Goal: Task Accomplishment & Management: Manage account settings

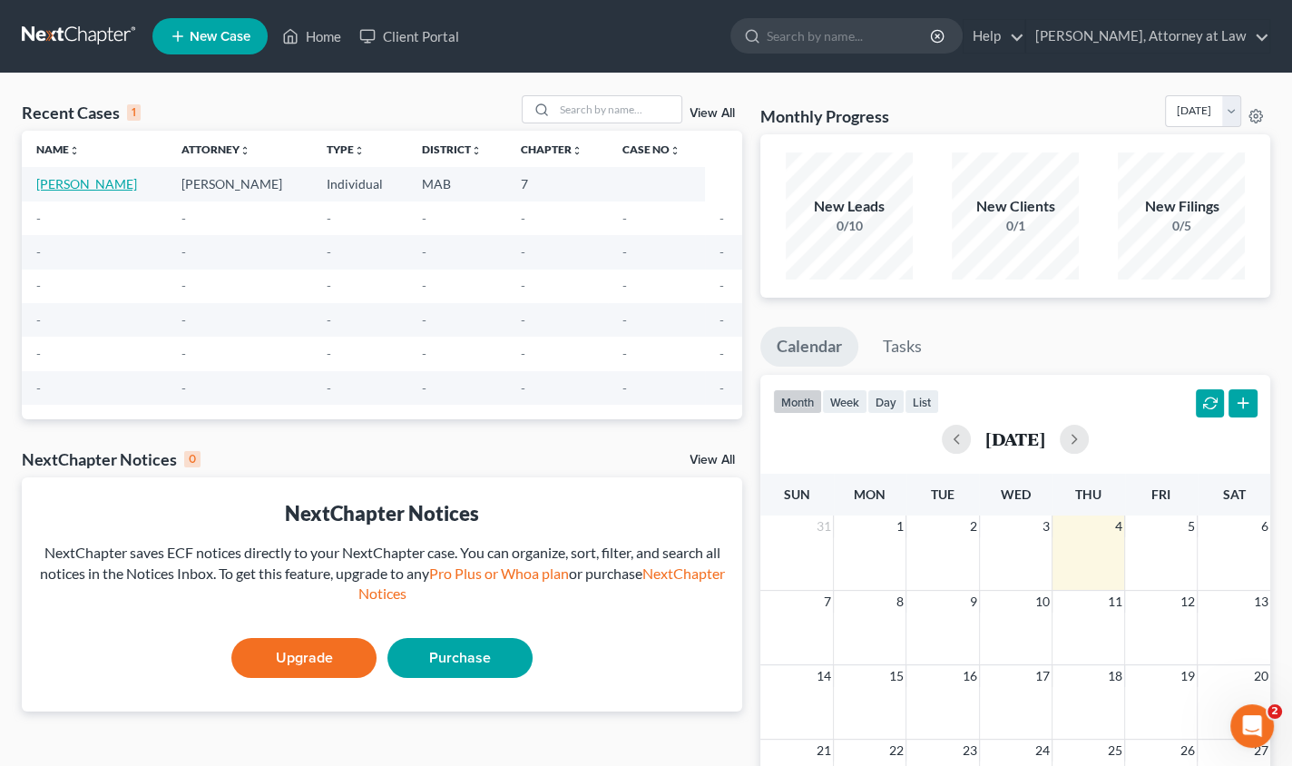
click at [91, 183] on link "[PERSON_NAME]" at bounding box center [86, 183] width 101 height 15
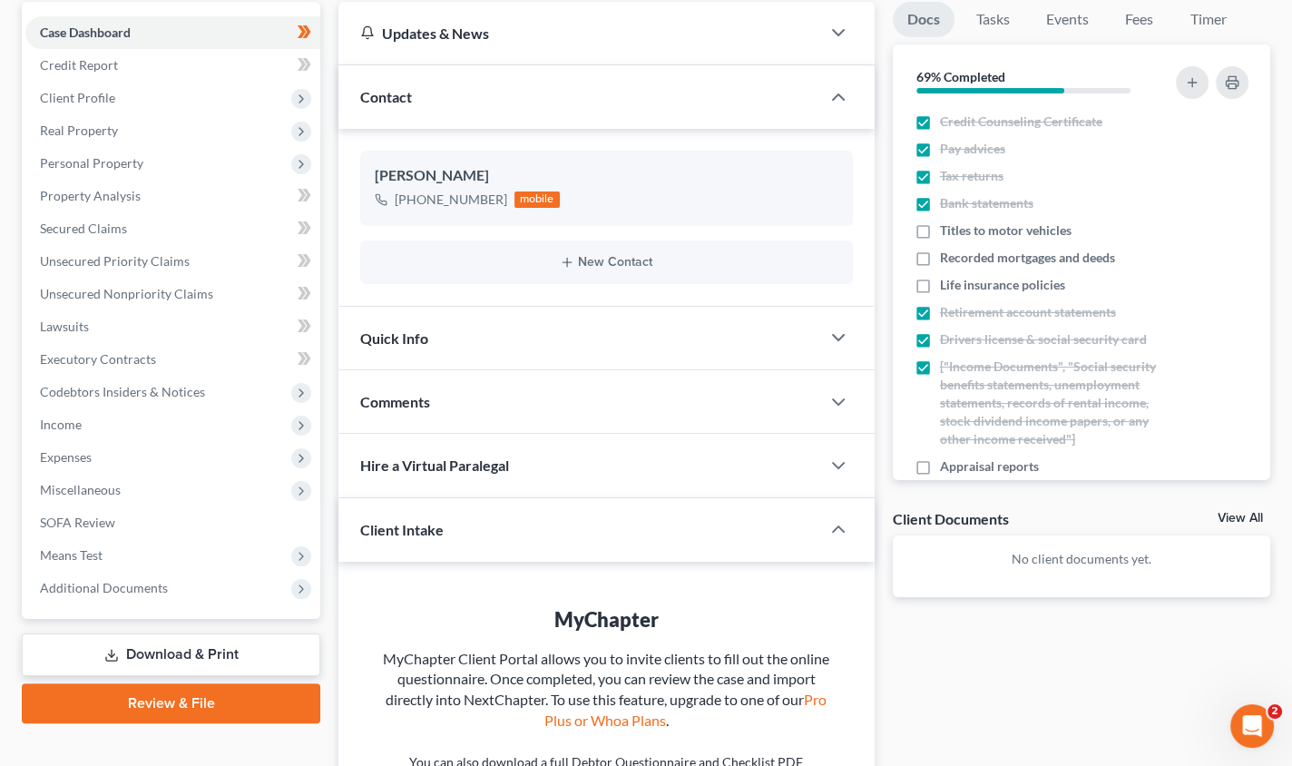
scroll to position [259, 0]
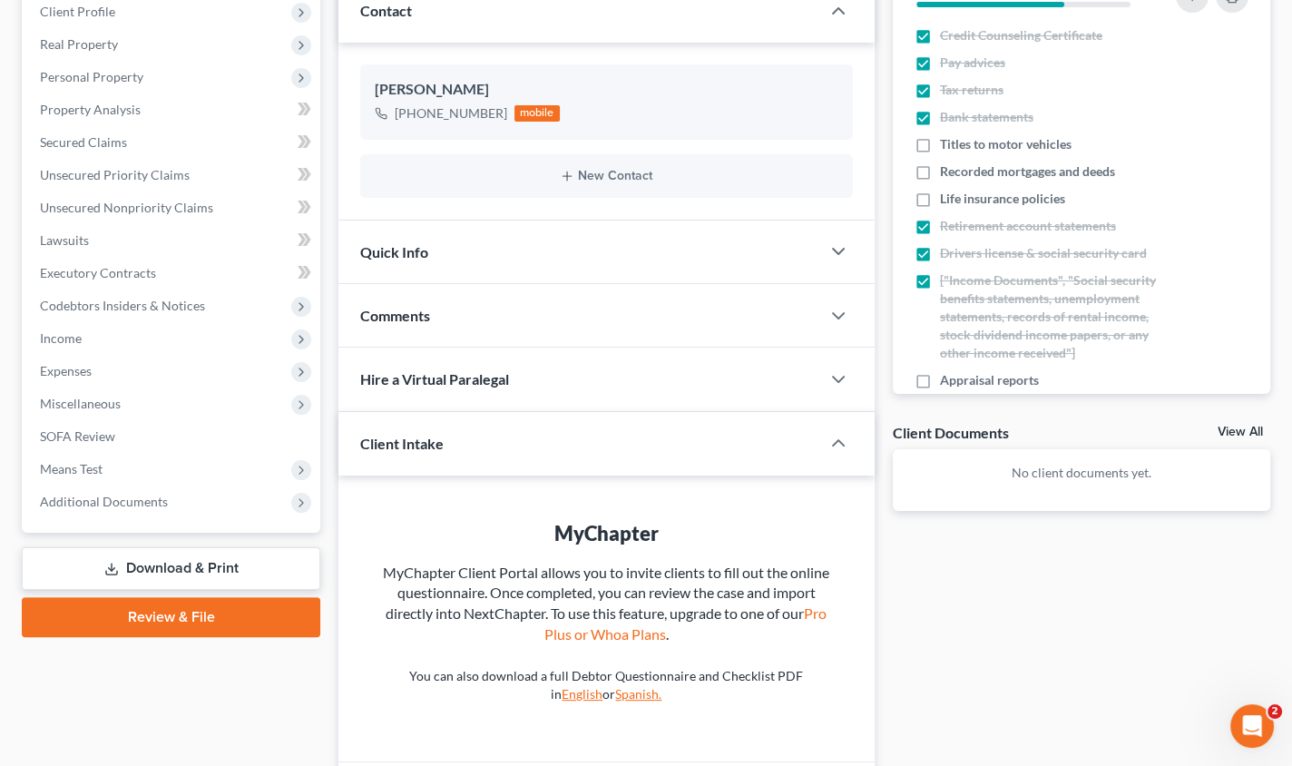
click at [173, 619] on link "Review & File" at bounding box center [171, 617] width 299 height 40
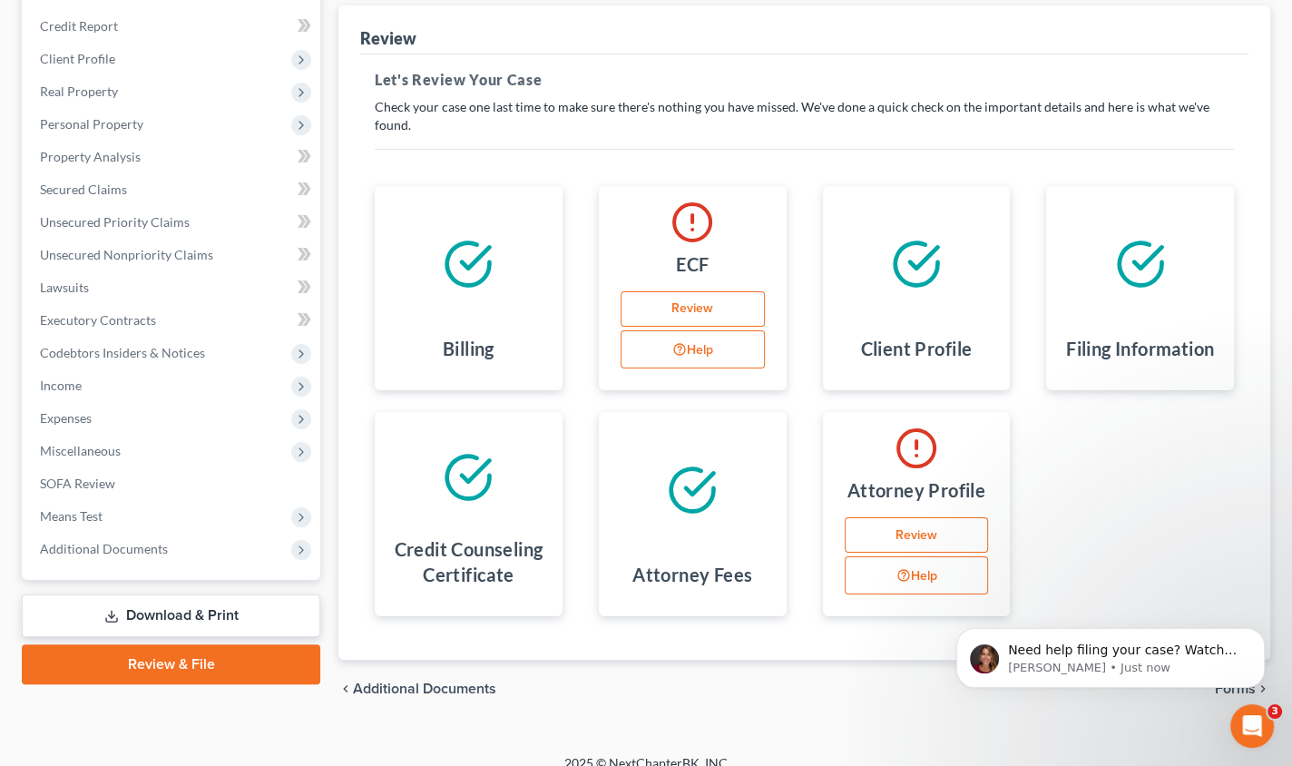
scroll to position [231, 0]
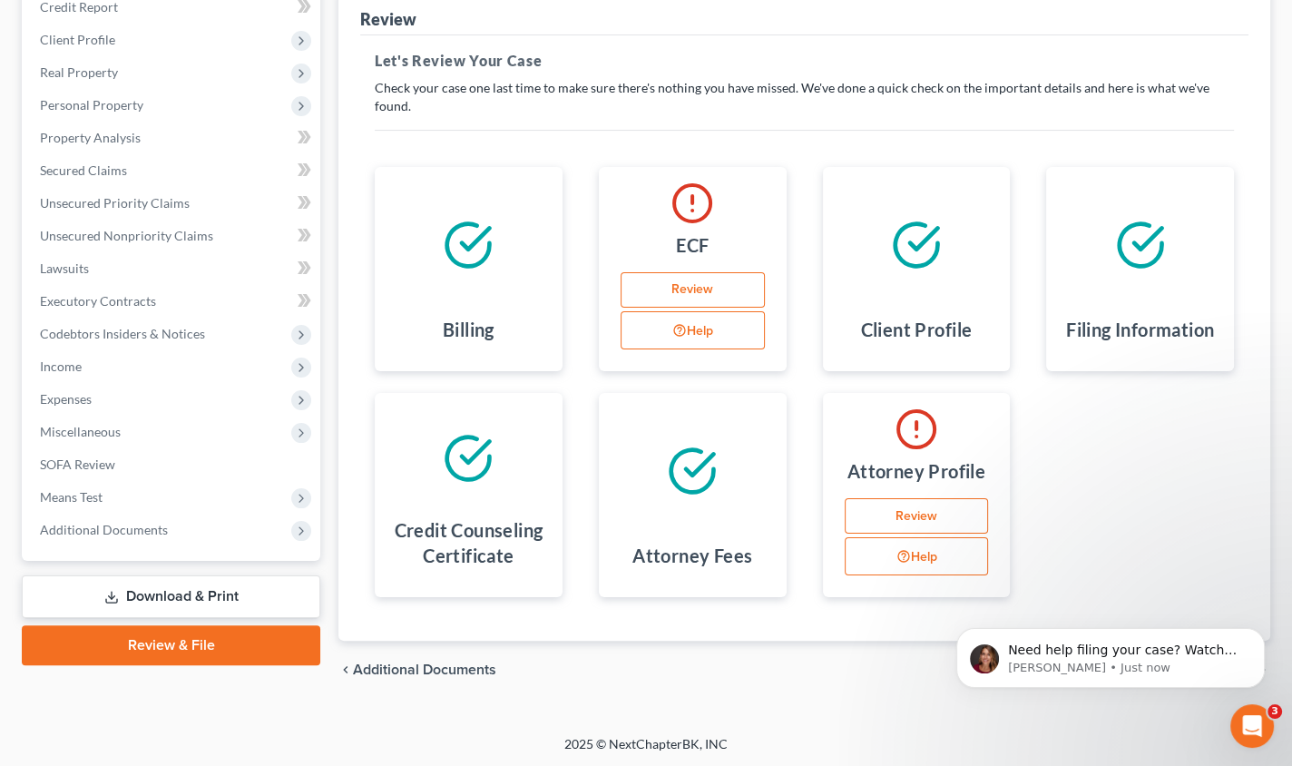
click at [152, 581] on link "Download & Print" at bounding box center [171, 596] width 299 height 43
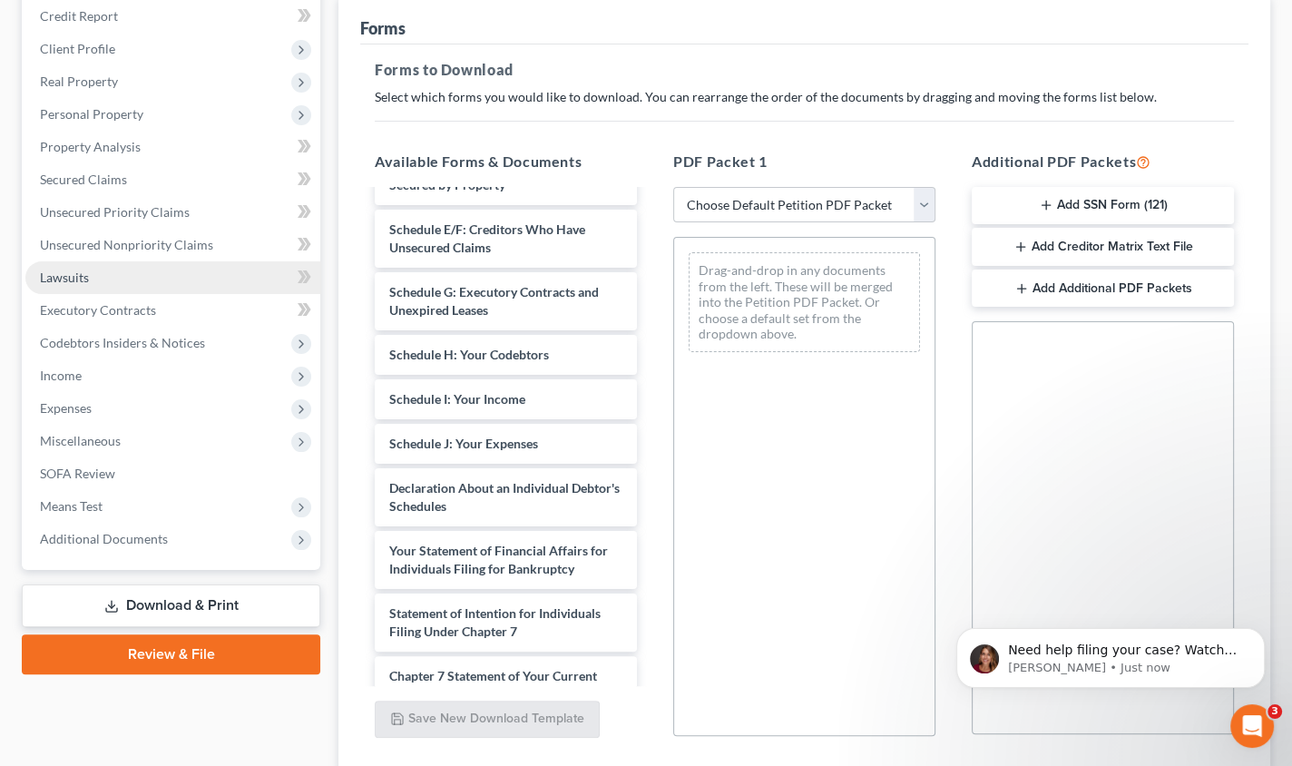
scroll to position [268, 0]
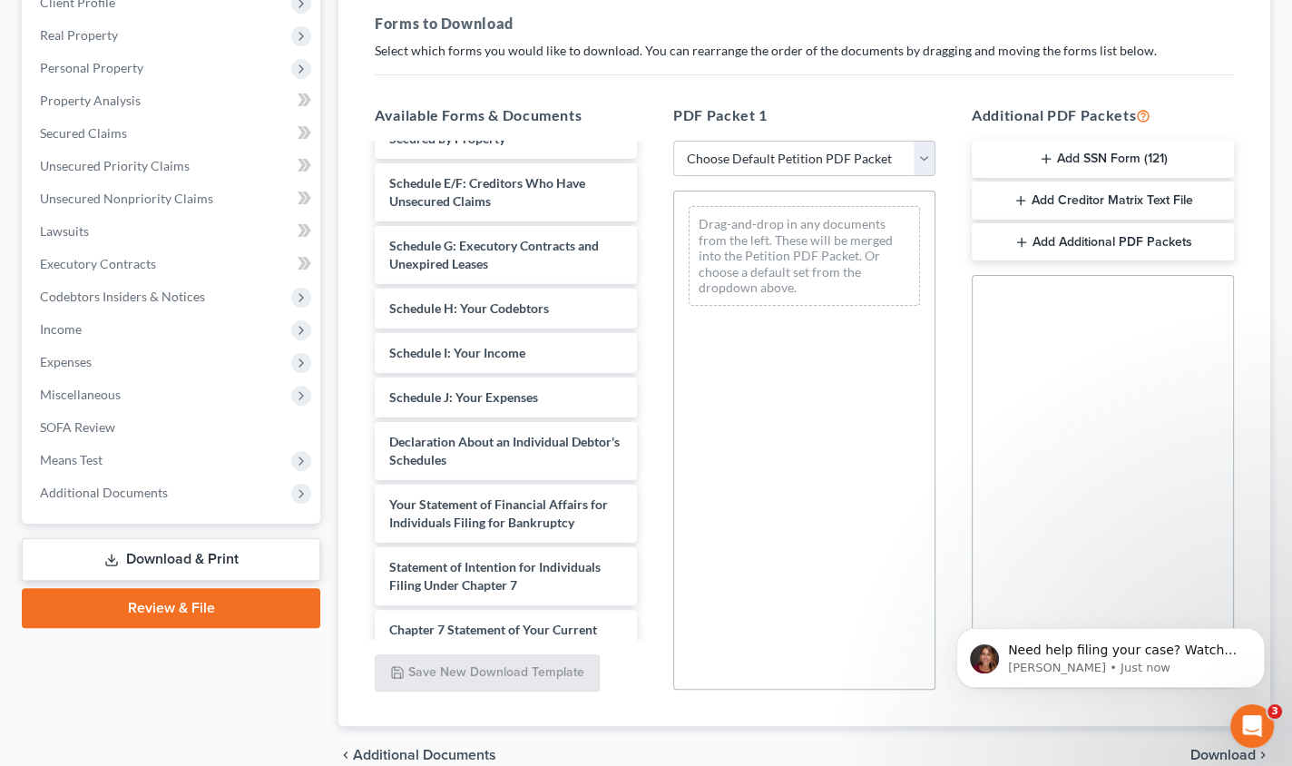
click at [178, 558] on link "Download & Print" at bounding box center [171, 559] width 299 height 43
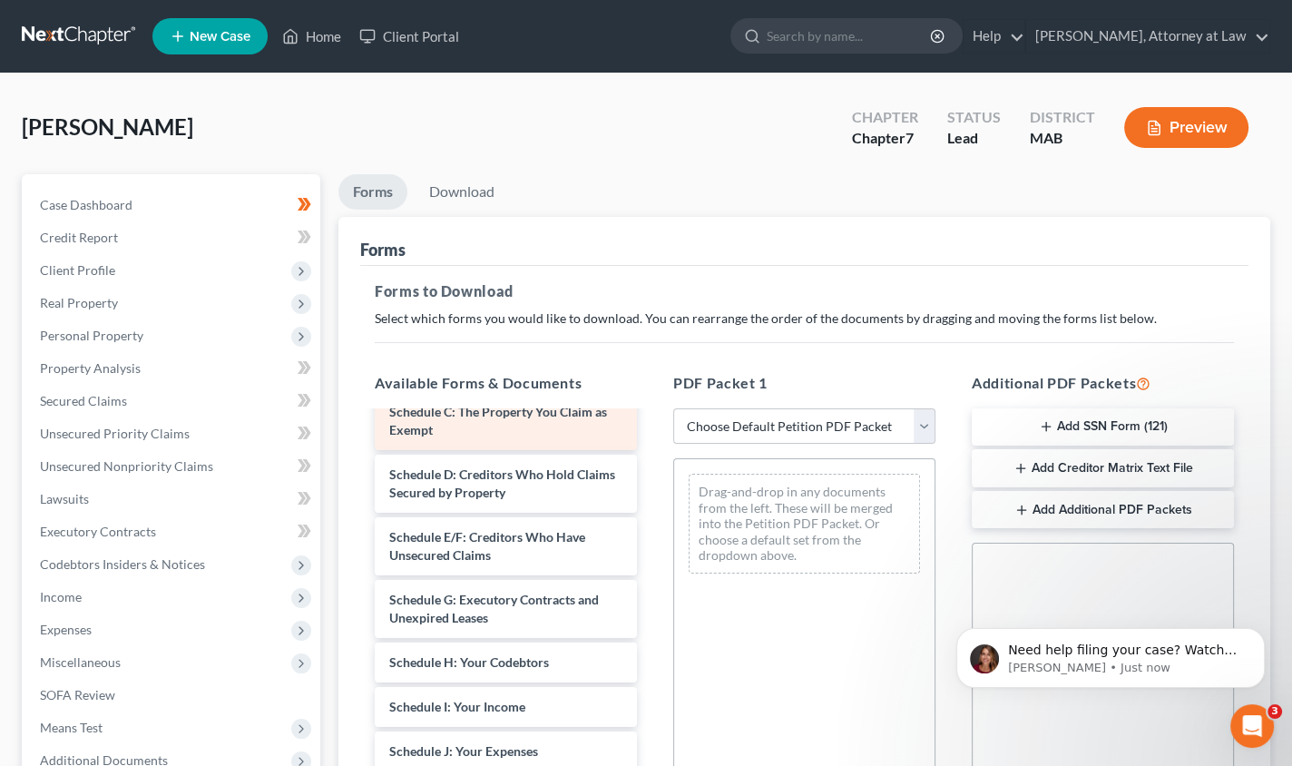
scroll to position [0, 0]
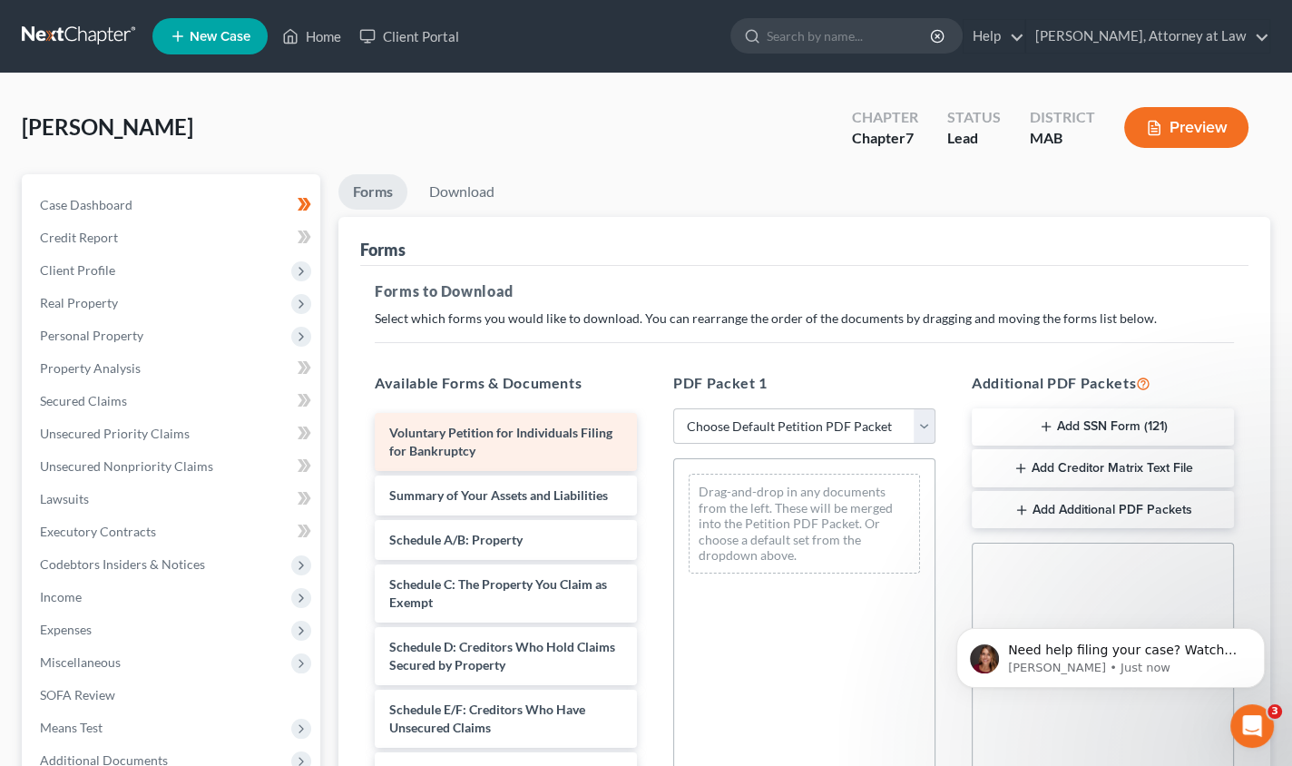
click at [911, 421] on select "Choose Default Petition PDF Packet Complete Bankruptcy Petition (all forms and …" at bounding box center [804, 426] width 262 height 36
select select "0"
click at [673, 408] on select "Choose Default Petition PDF Packet Complete Bankruptcy Petition (all forms and …" at bounding box center [804, 426] width 262 height 36
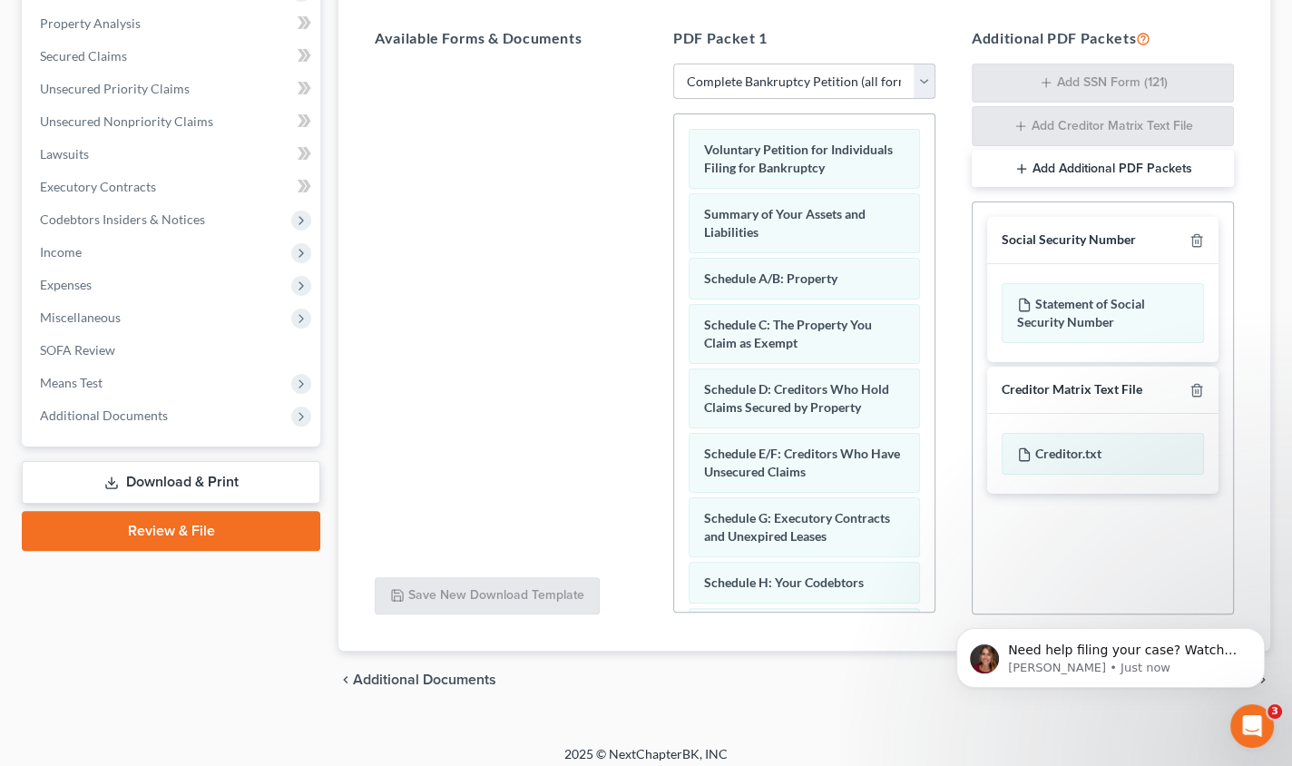
scroll to position [356, 0]
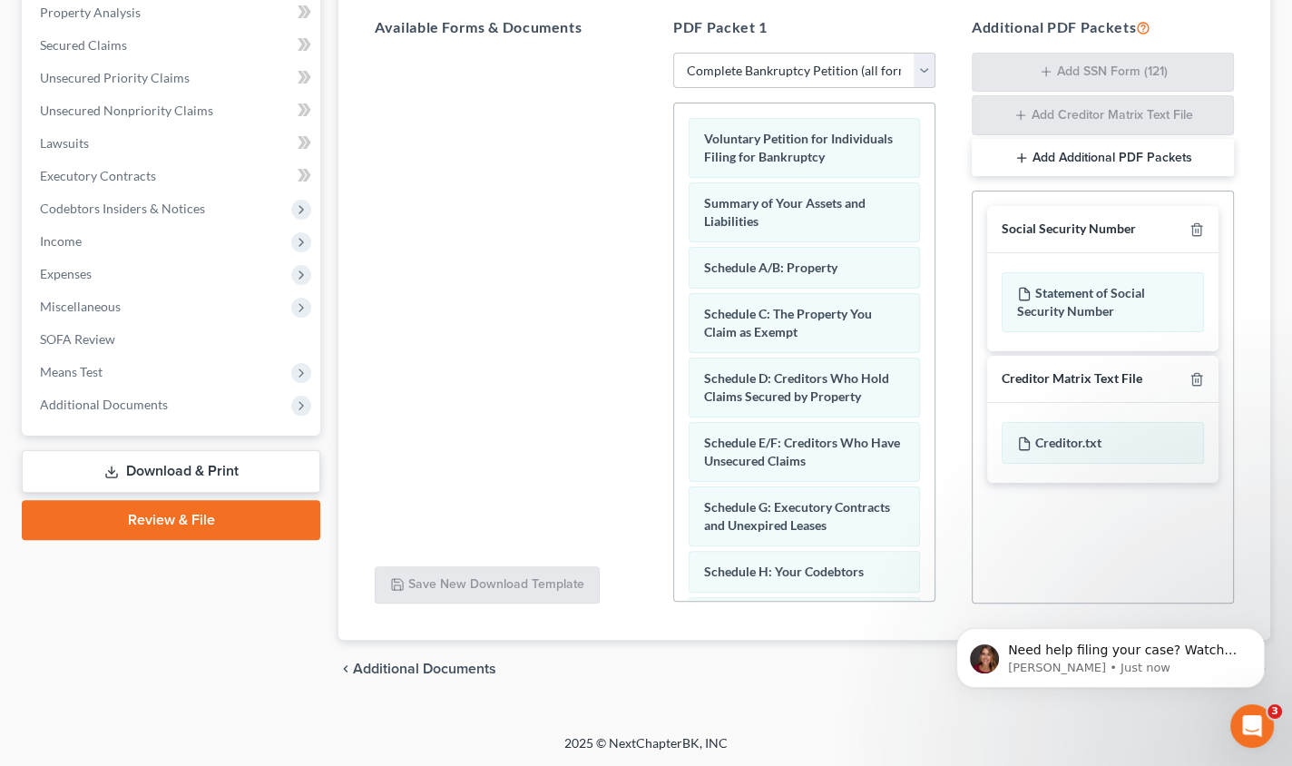
click at [180, 521] on link "Review & File" at bounding box center [171, 520] width 299 height 40
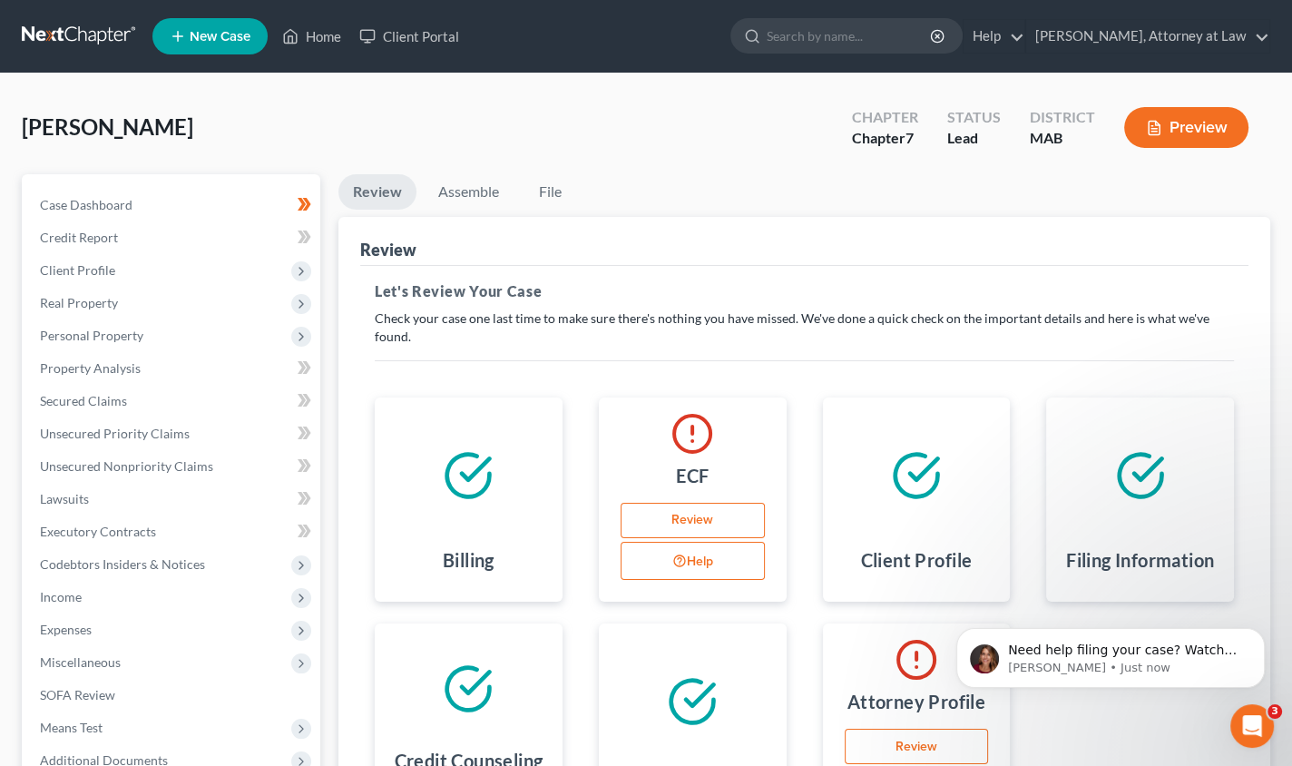
scroll to position [86, 0]
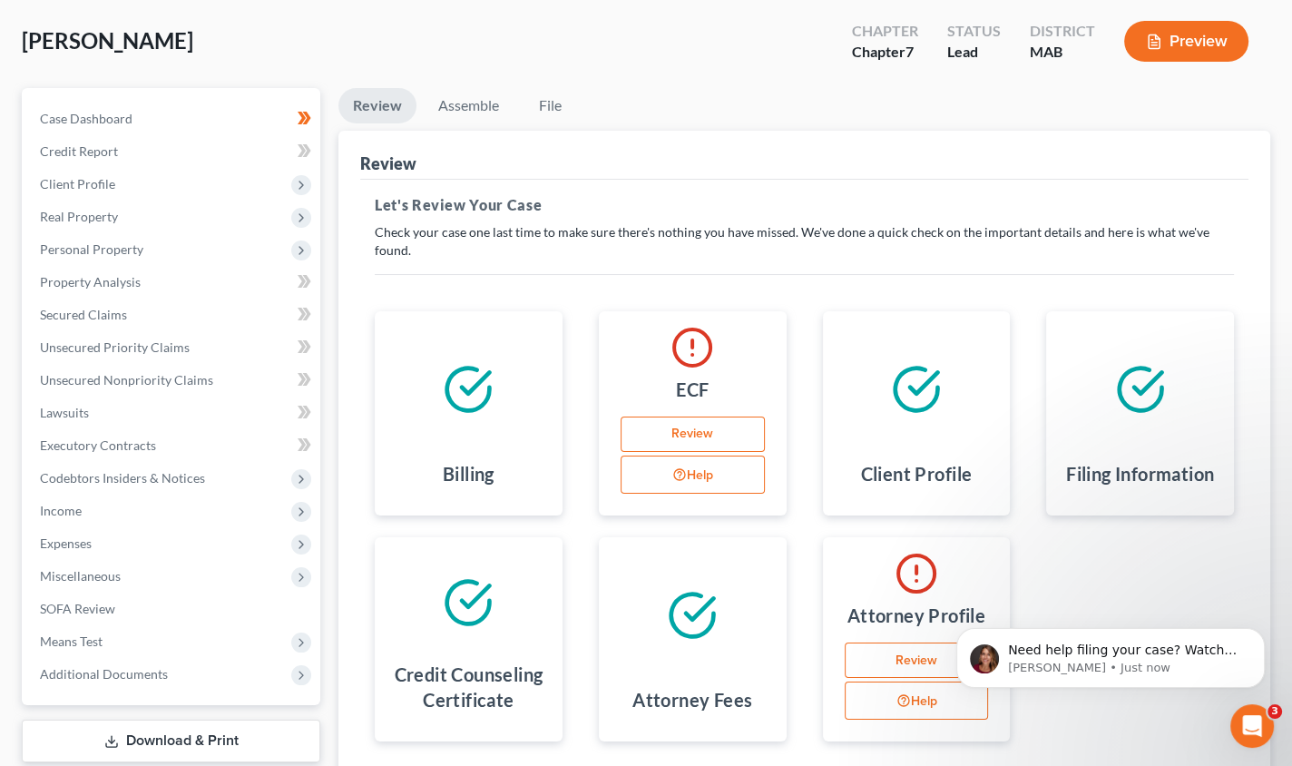
click at [681, 425] on link "Review" at bounding box center [693, 435] width 144 height 36
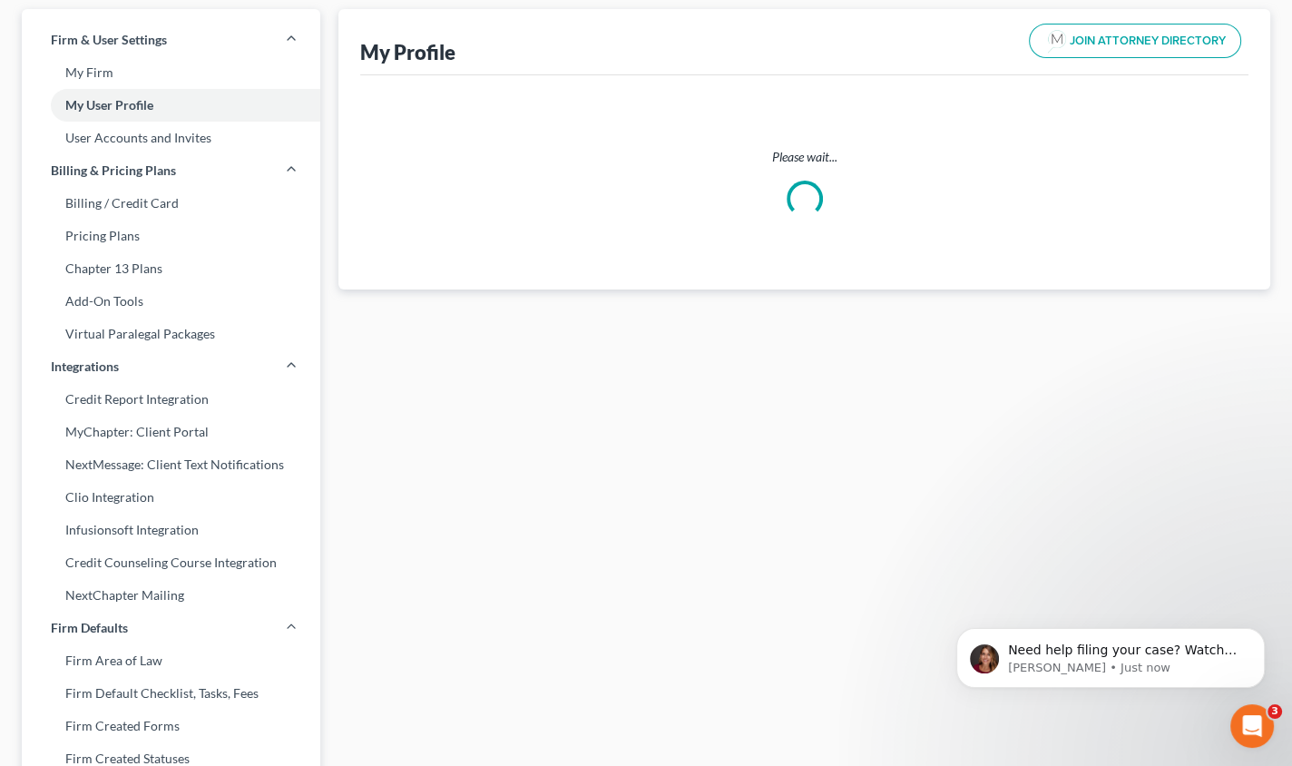
scroll to position [70, 0]
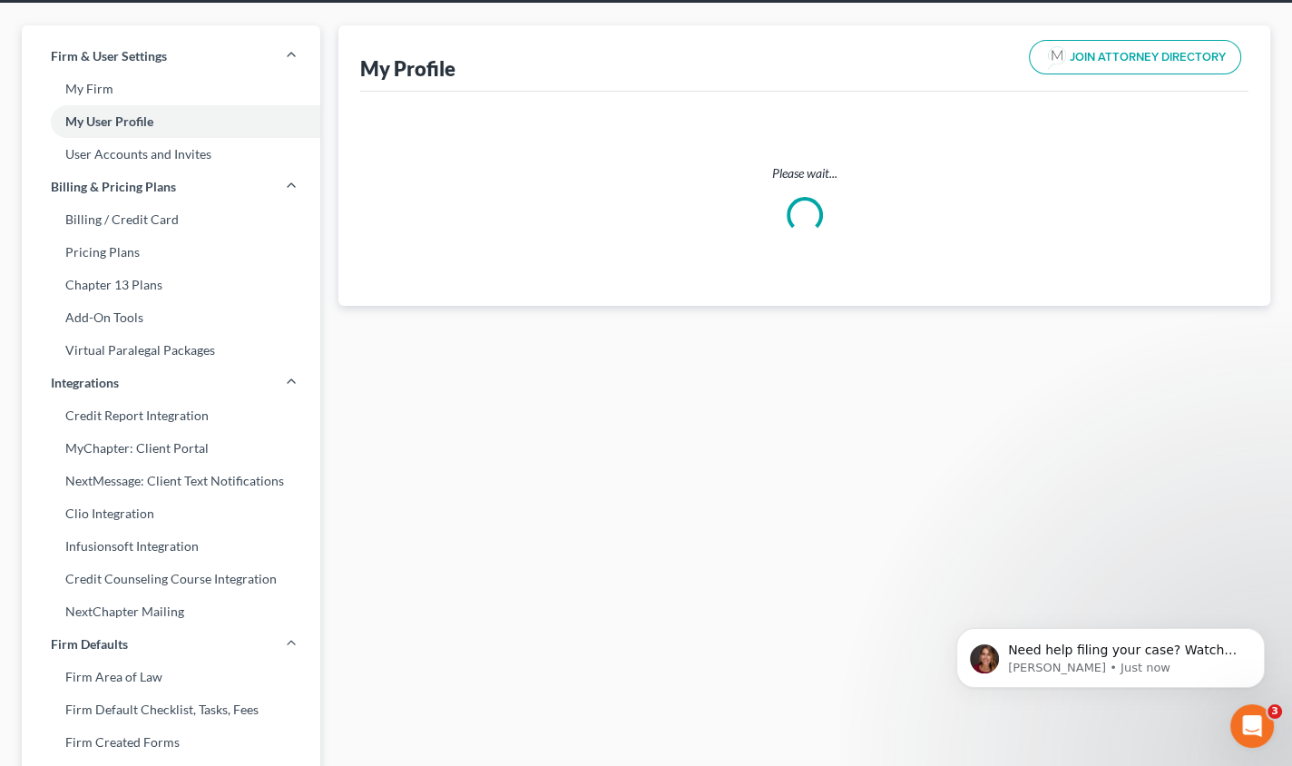
select select "22"
select select "attorney"
select select "0"
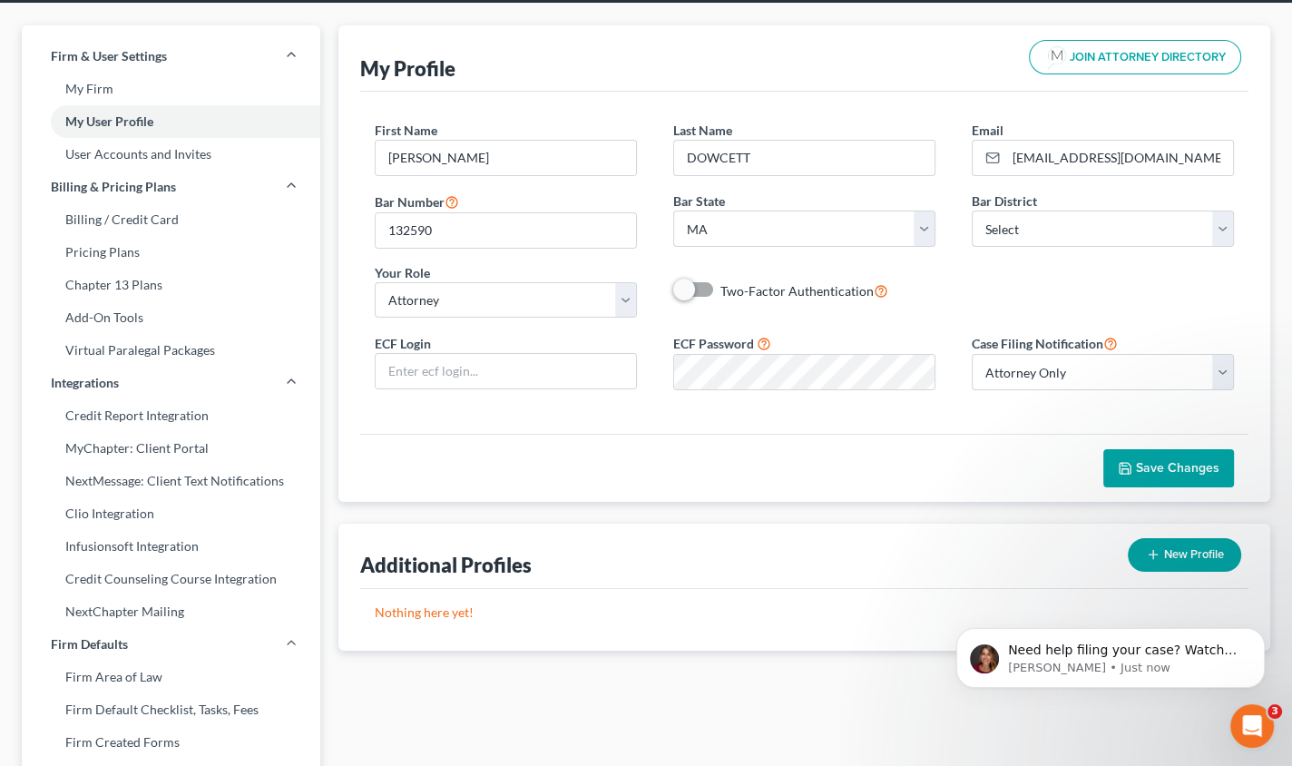
scroll to position [0, 0]
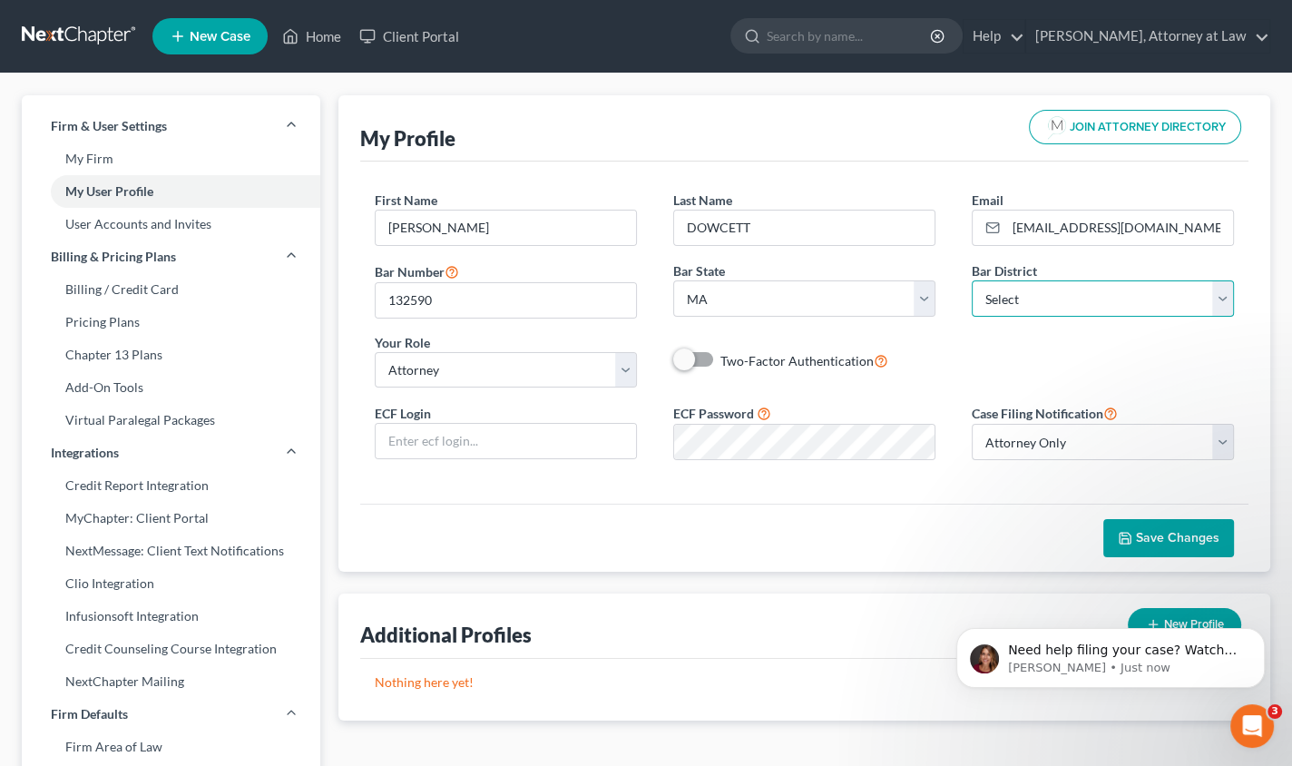
click at [1210, 295] on select "Select [US_STATE] - [GEOGRAPHIC_DATA] [US_STATE] - [GEOGRAPHIC_DATA][US_STATE] …" at bounding box center [1103, 298] width 262 height 36
select select "39"
click at [972, 280] on select "Select [US_STATE] - [GEOGRAPHIC_DATA] [US_STATE] - [GEOGRAPHIC_DATA][US_STATE] …" at bounding box center [1103, 298] width 262 height 36
click at [1136, 223] on input "[EMAIL_ADDRESS][DOMAIN_NAME]" at bounding box center [1119, 228] width 227 height 34
type input "d"
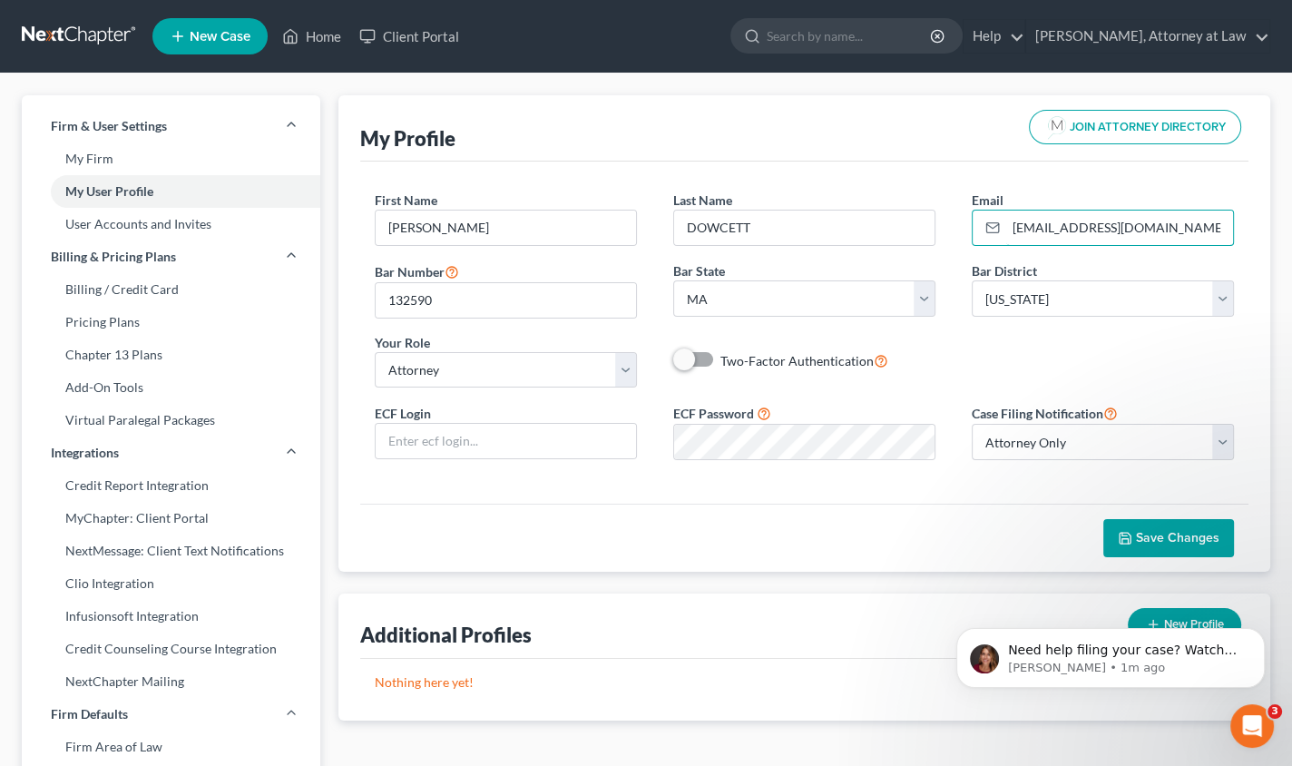
type input "[EMAIL_ADDRESS][DOMAIN_NAME]"
click at [1156, 539] on span "Save Changes" at bounding box center [1177, 537] width 83 height 15
click at [563, 437] on input "text" at bounding box center [506, 441] width 260 height 34
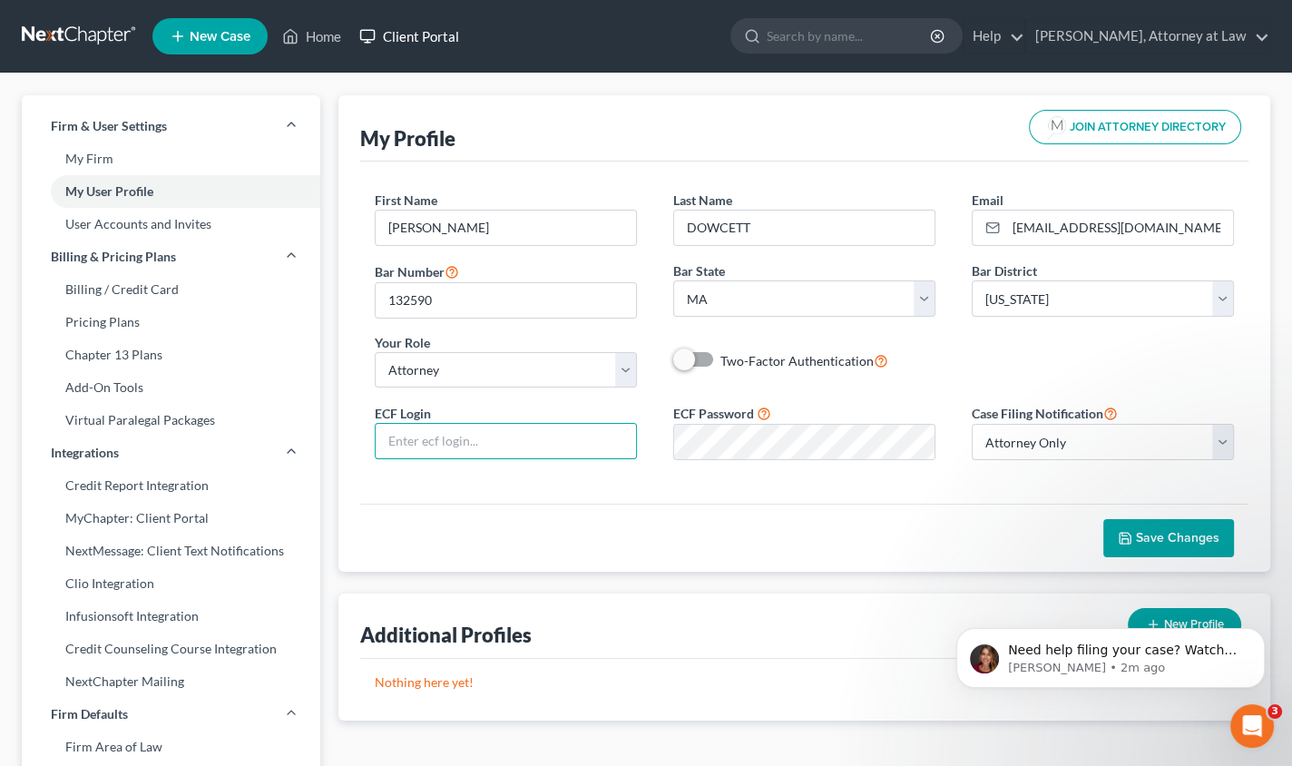
click at [405, 36] on link "Client Portal" at bounding box center [409, 36] width 118 height 33
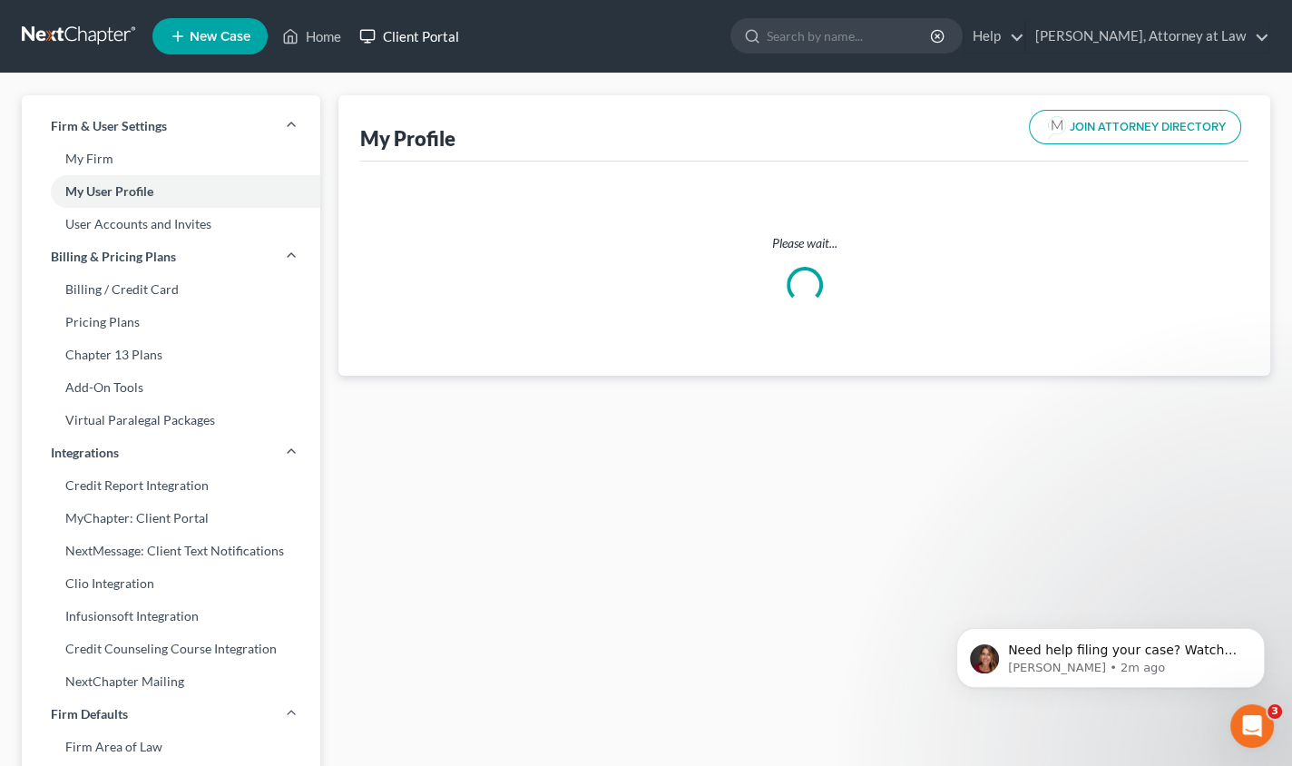
select select "22"
select select "attorney"
select select "0"
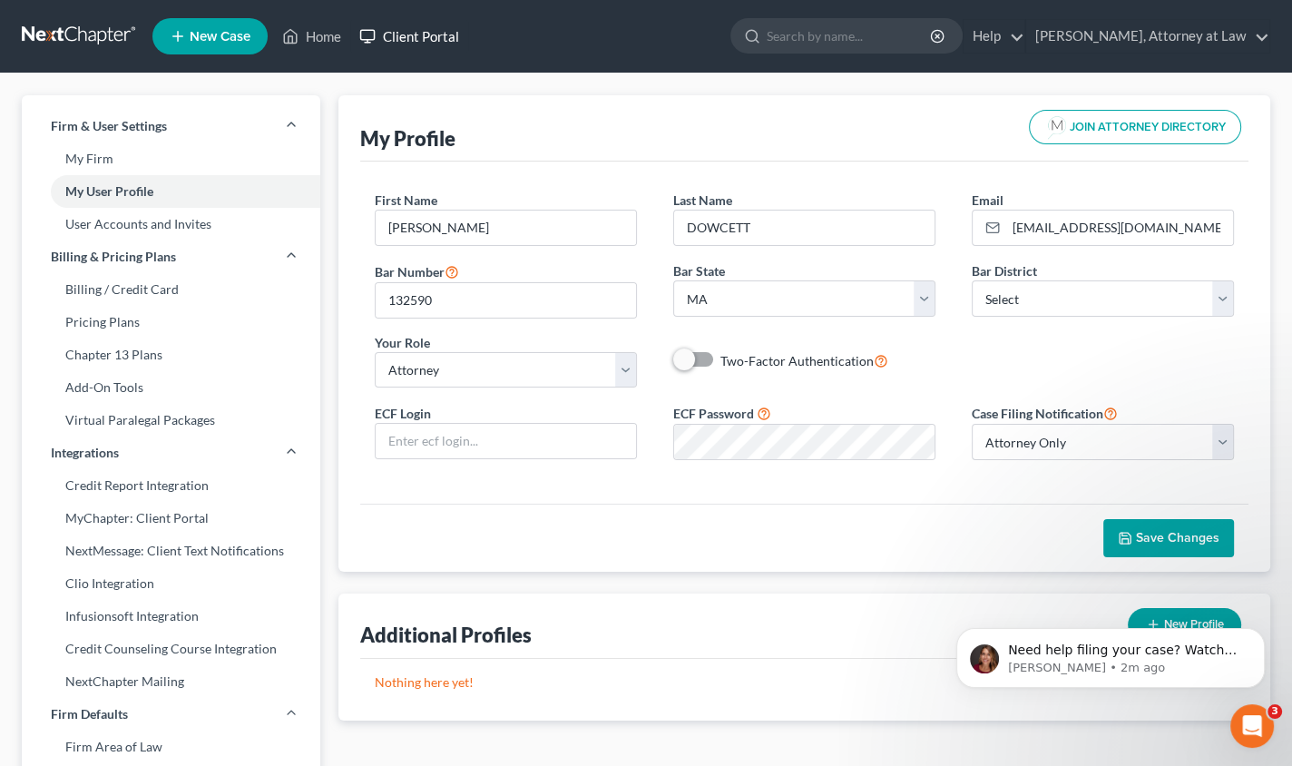
click at [417, 36] on link "Client Portal" at bounding box center [409, 36] width 118 height 33
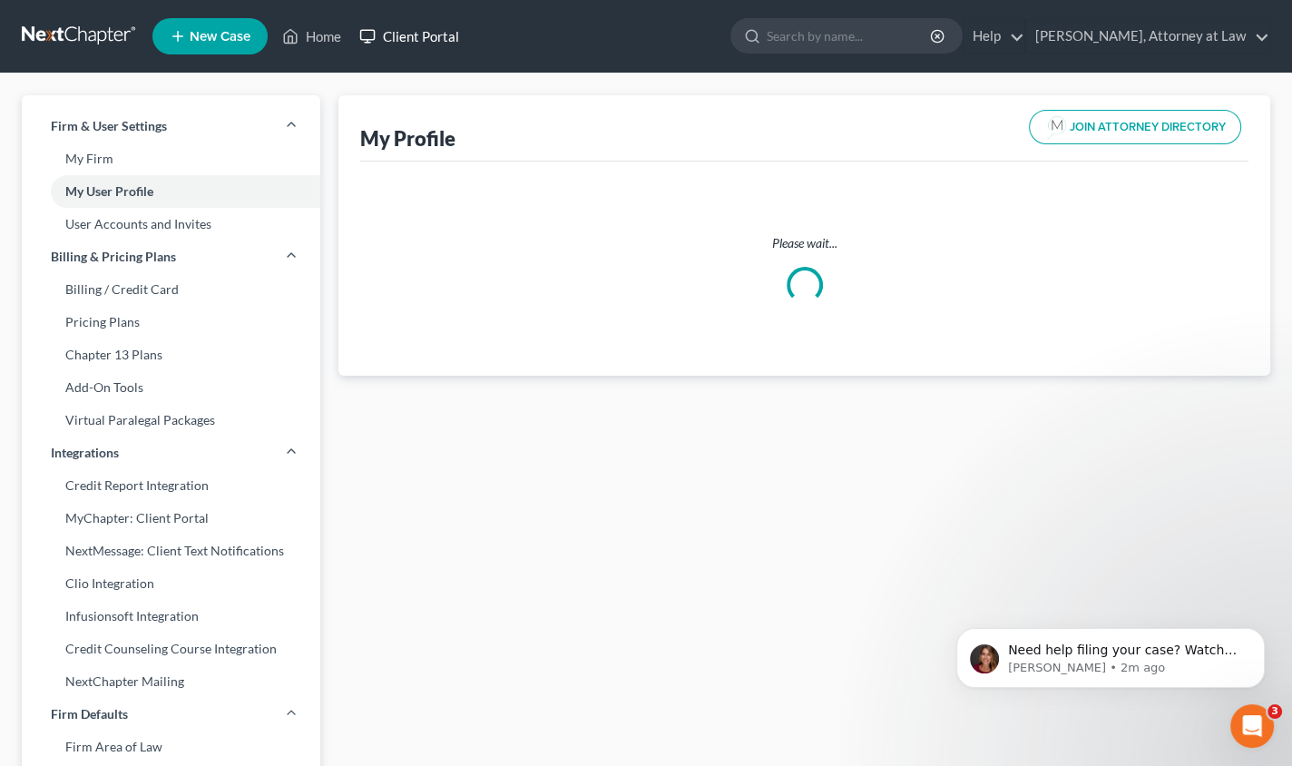
select select "22"
select select "attorney"
select select "0"
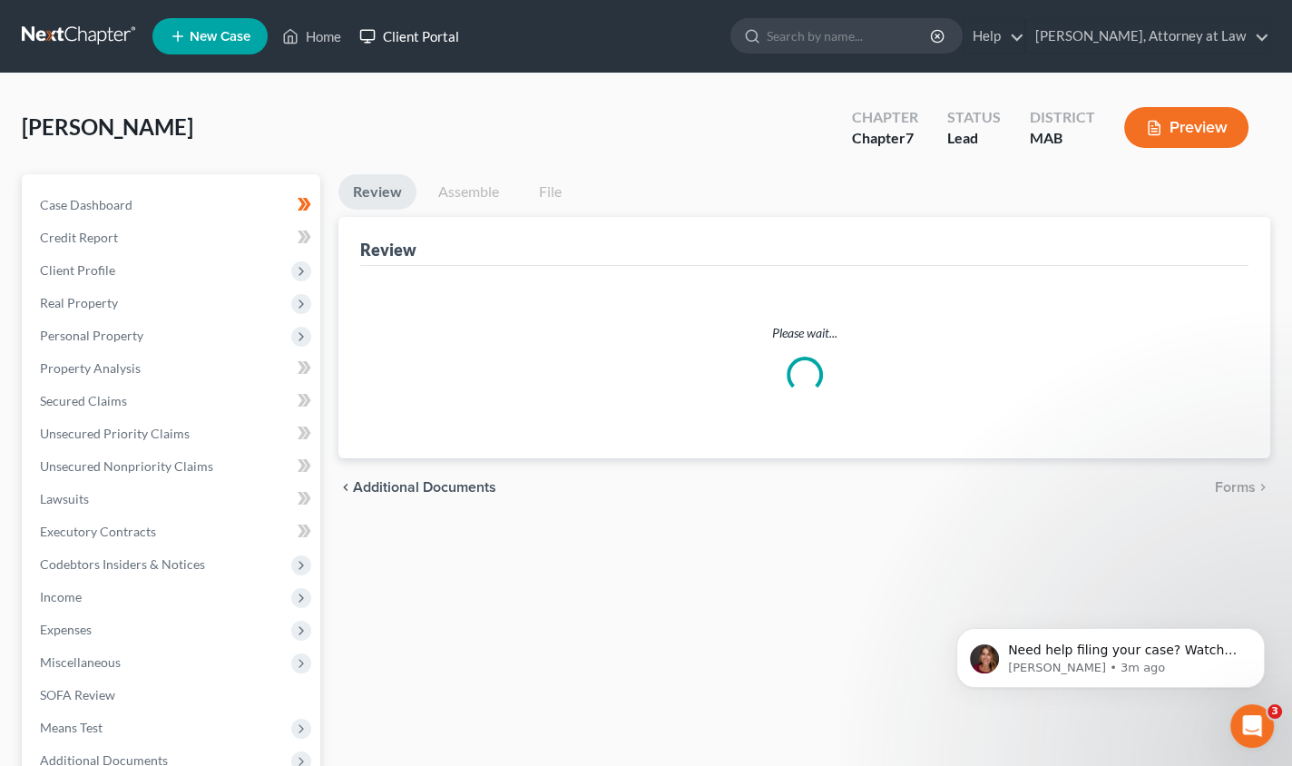
scroll to position [197, 0]
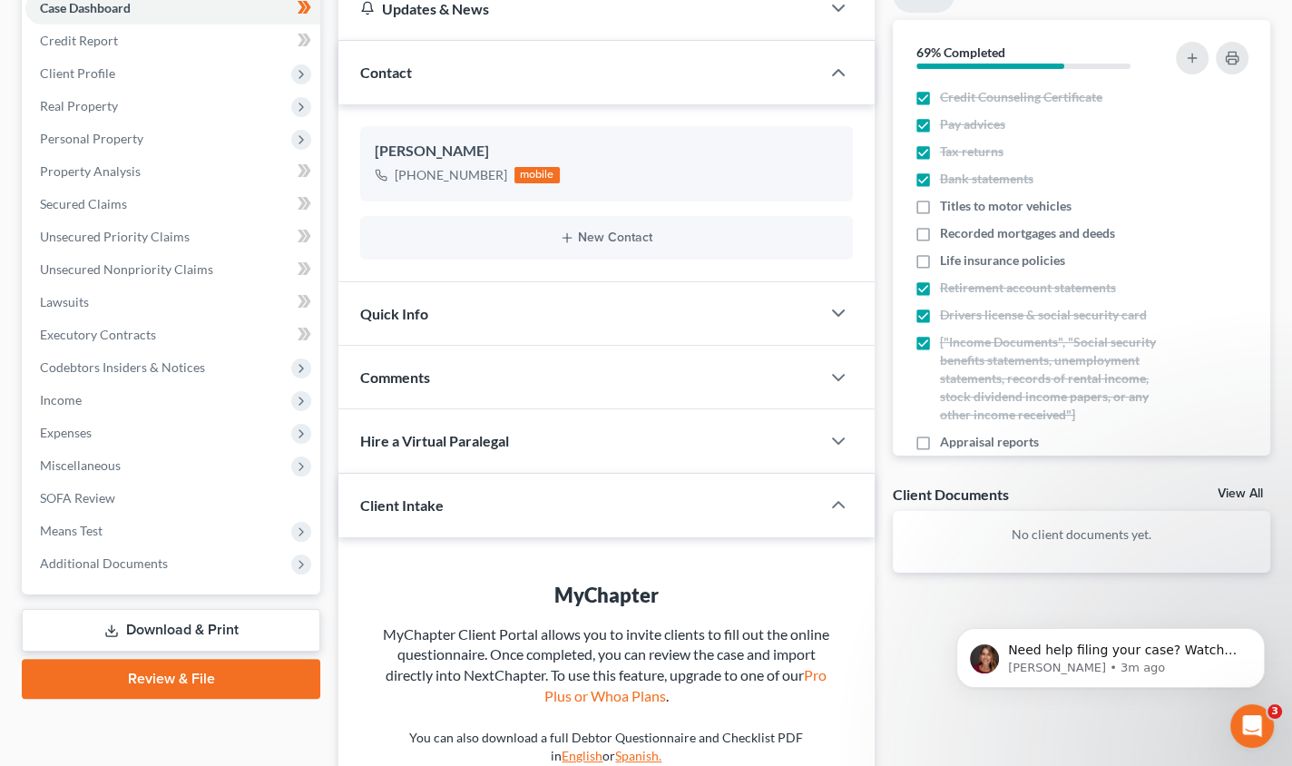
click at [409, 309] on span "Quick Info" at bounding box center [394, 313] width 68 height 17
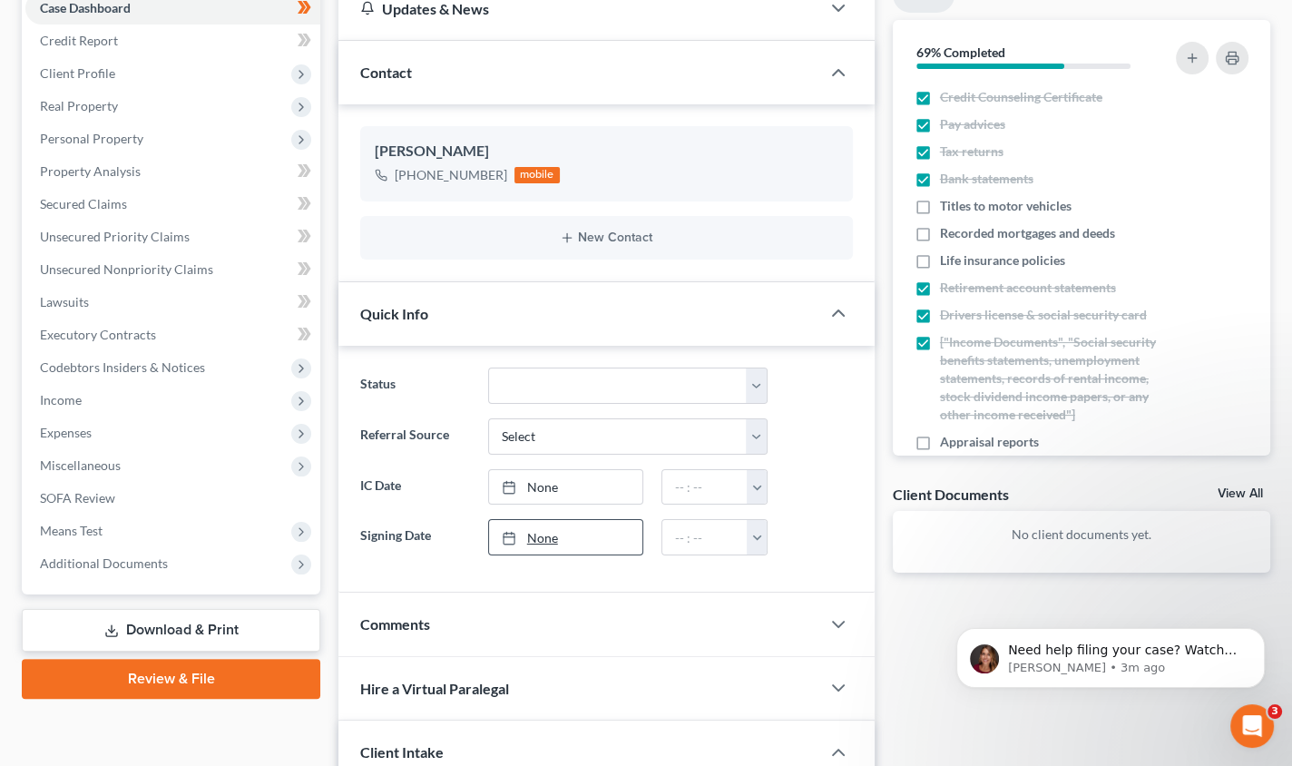
click at [522, 535] on div at bounding box center [514, 537] width 25 height 15
type input "[DATE]"
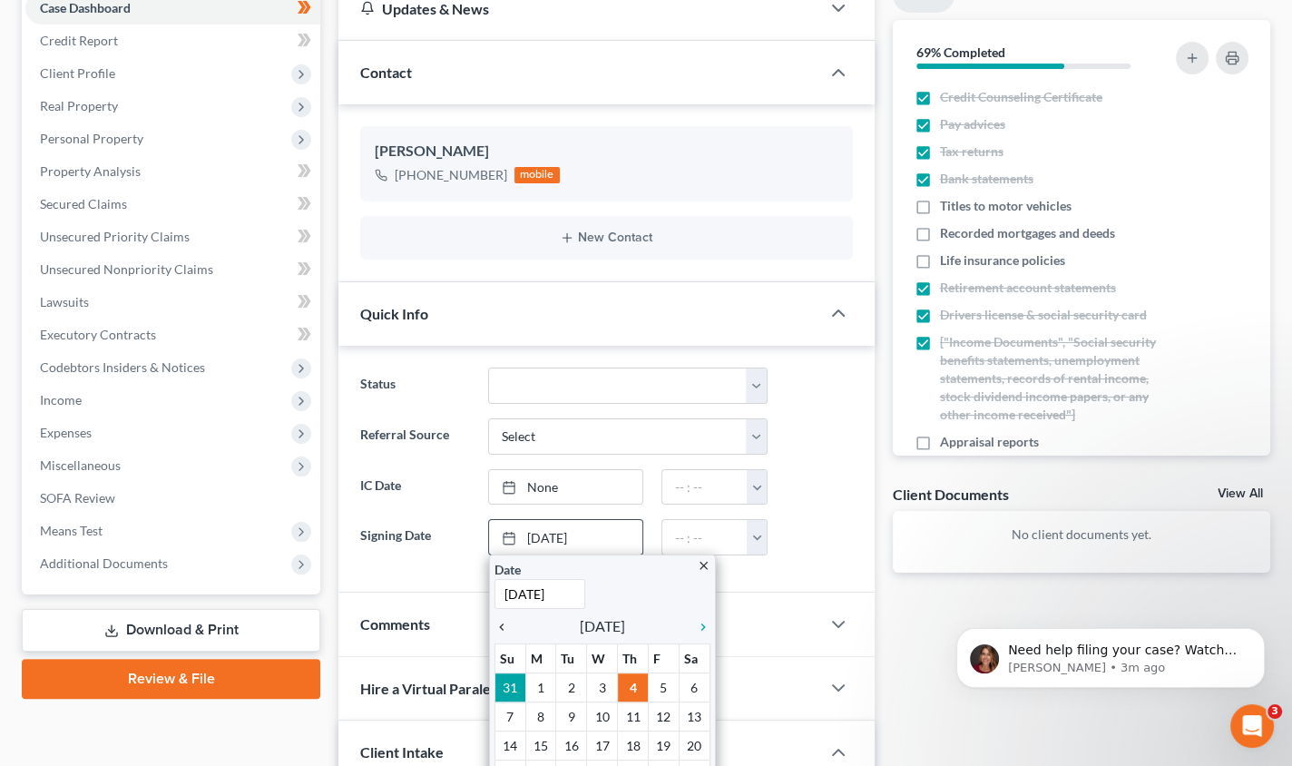
click at [505, 623] on icon "chevron_left" at bounding box center [507, 627] width 24 height 15
click at [502, 625] on icon "chevron_left" at bounding box center [507, 627] width 24 height 15
click at [702, 620] on icon "chevron_right" at bounding box center [699, 627] width 24 height 15
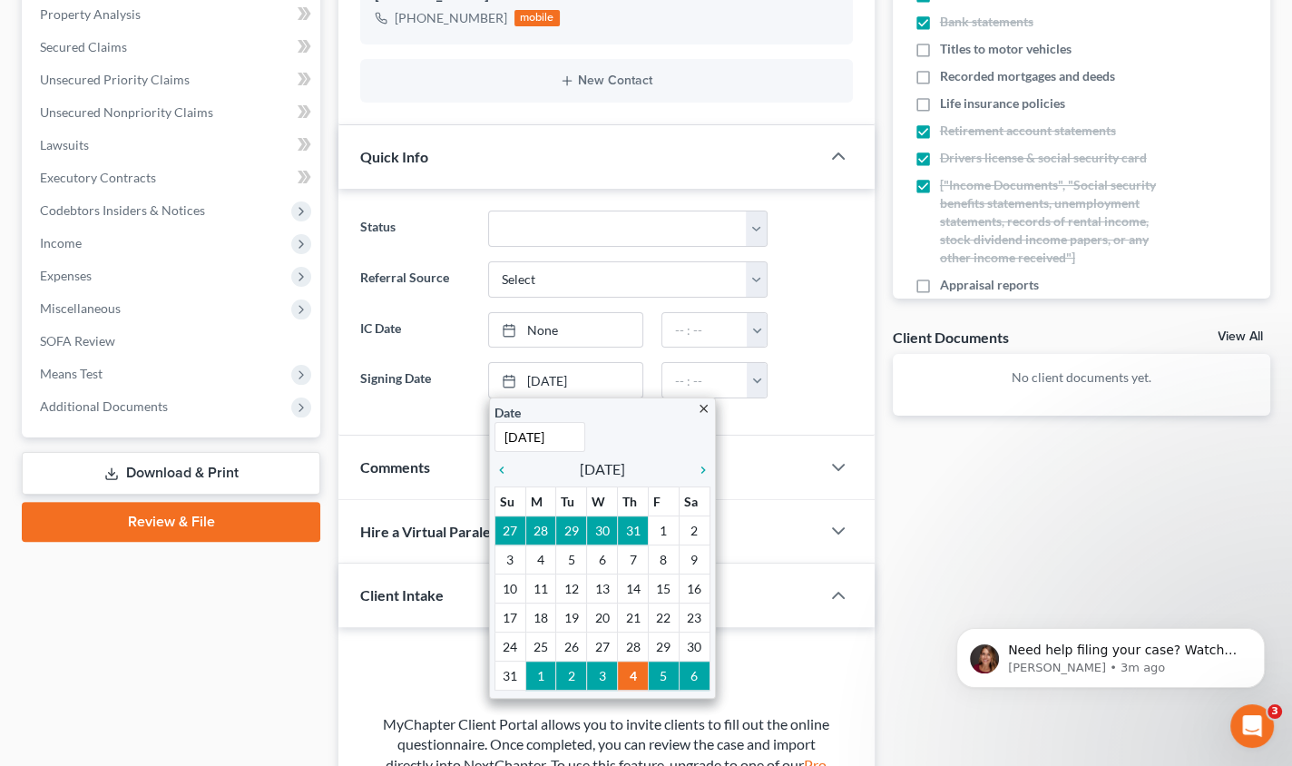
scroll to position [369, 0]
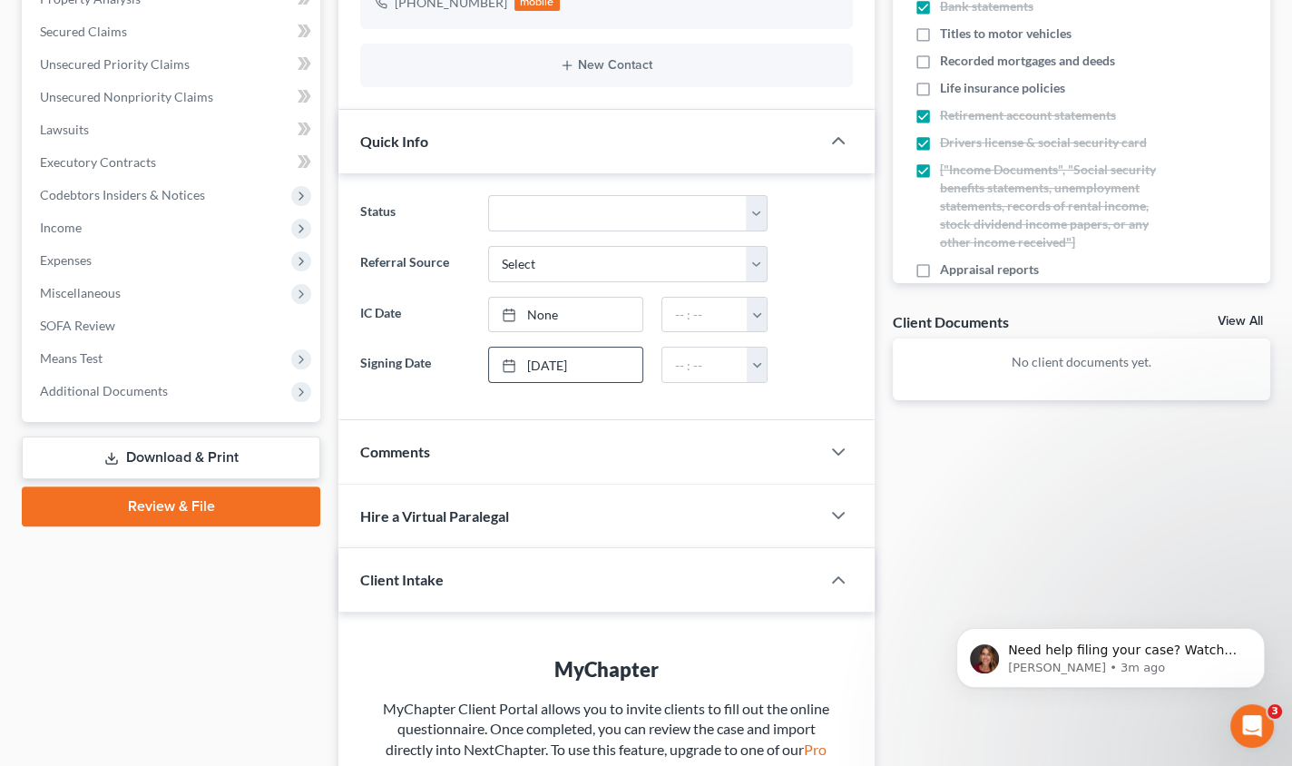
click at [132, 498] on link "Review & File" at bounding box center [171, 506] width 299 height 40
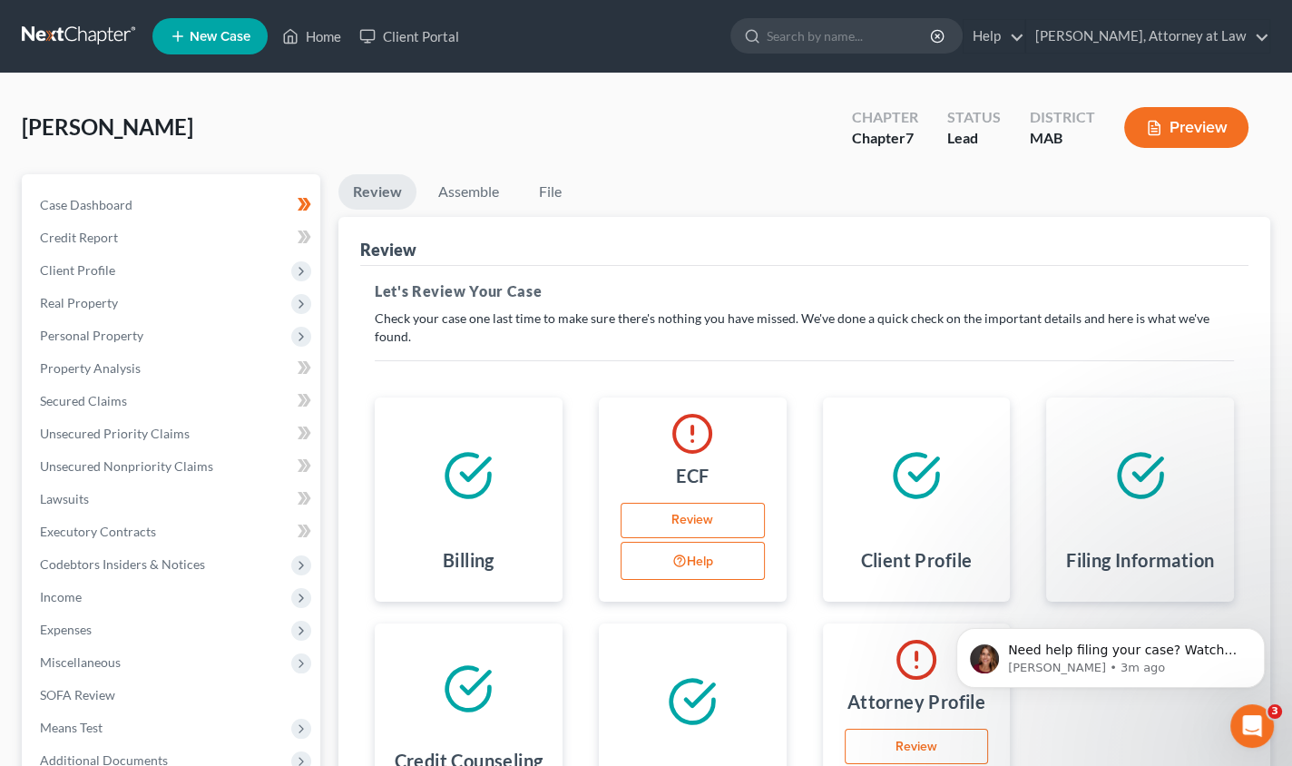
click at [670, 514] on link "Review" at bounding box center [693, 521] width 144 height 36
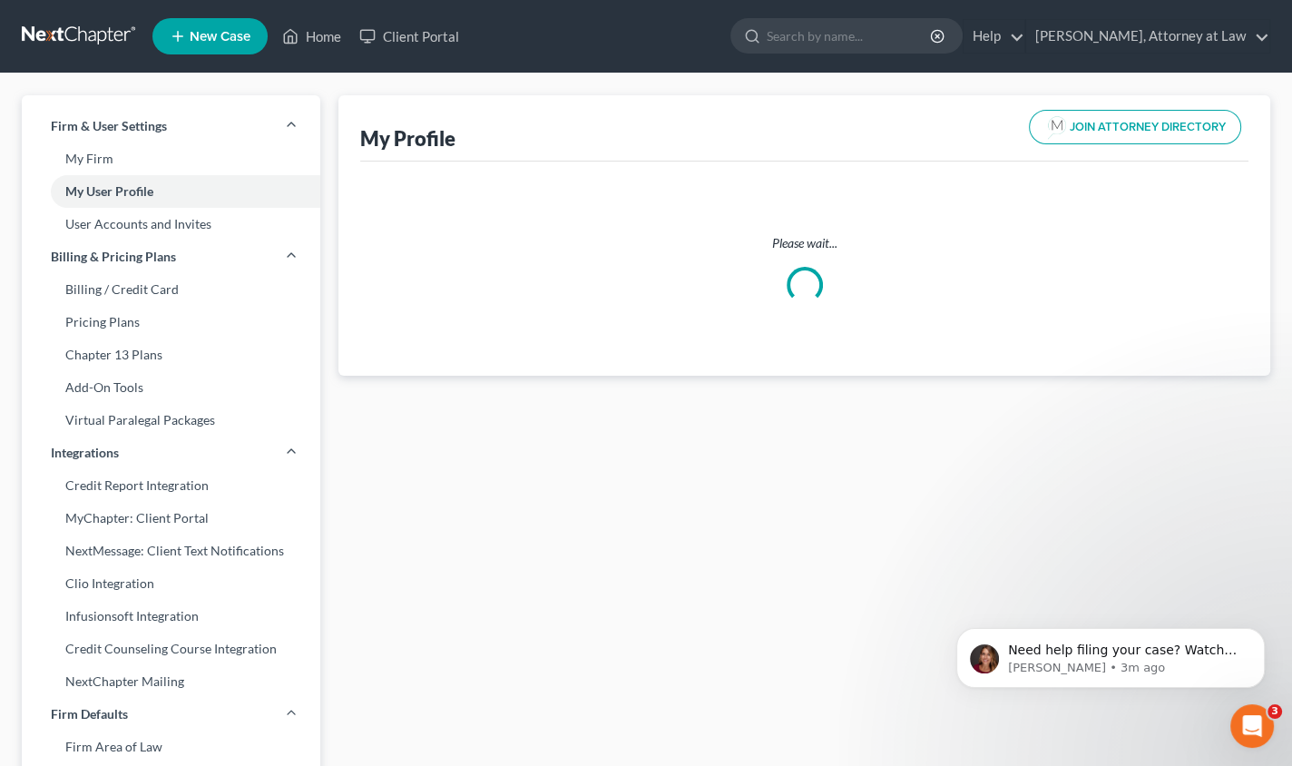
select select "22"
select select "attorney"
select select "0"
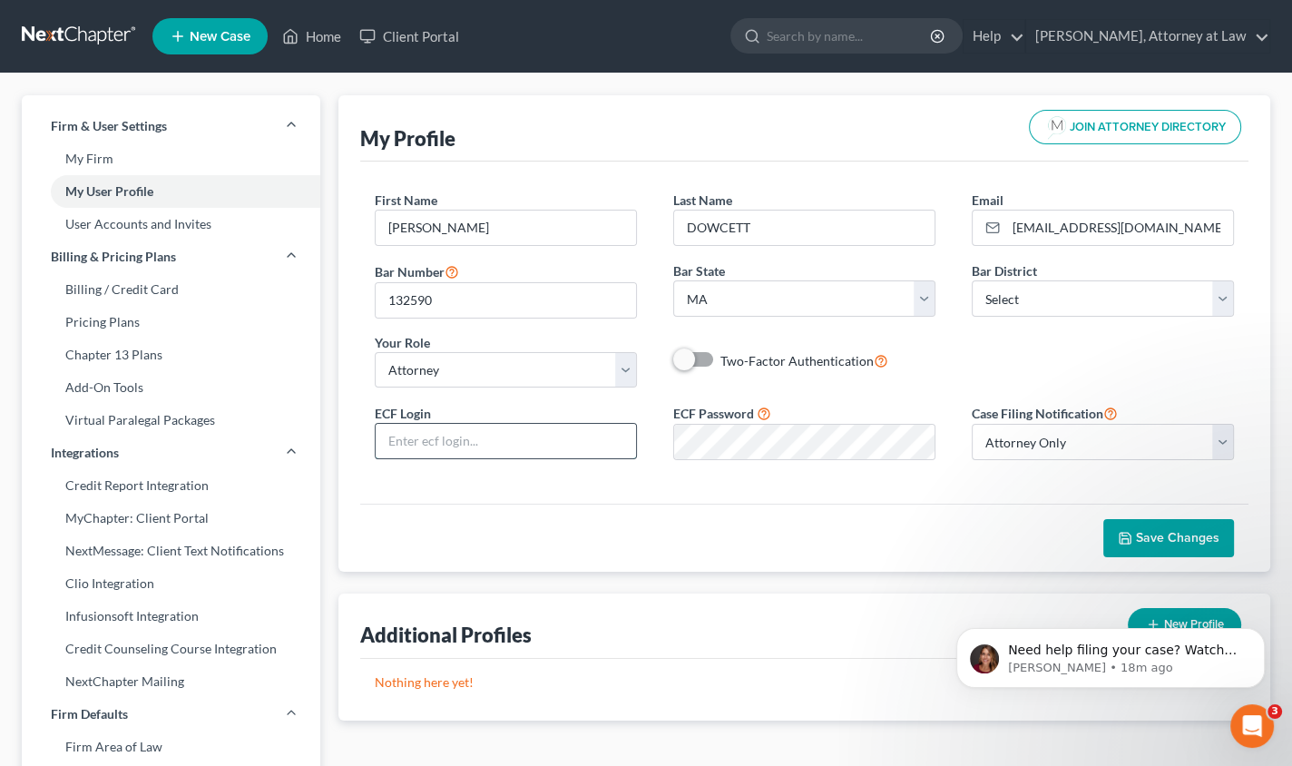
click at [433, 439] on input "text" at bounding box center [506, 441] width 260 height 34
click at [412, 439] on input "text" at bounding box center [506, 441] width 260 height 34
type input "ddowcett1955"
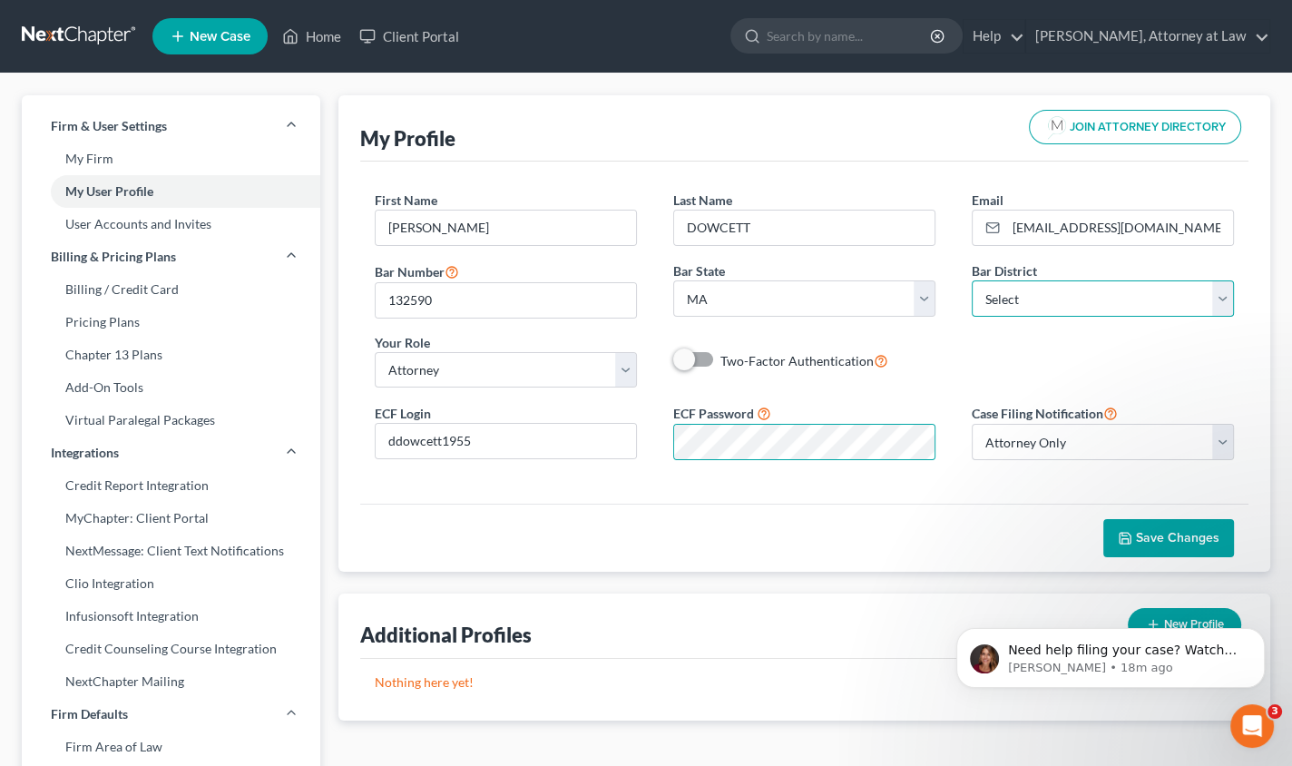
click at [1226, 294] on select "Select [US_STATE] - [GEOGRAPHIC_DATA] [US_STATE] - [GEOGRAPHIC_DATA][US_STATE] …" at bounding box center [1103, 298] width 262 height 36
select select "39"
click at [972, 280] on select "Select [US_STATE] - [GEOGRAPHIC_DATA] [US_STATE] - [GEOGRAPHIC_DATA][US_STATE] …" at bounding box center [1103, 298] width 262 height 36
click at [1187, 531] on span "Save Changes" at bounding box center [1177, 537] width 83 height 15
